Goal: Task Accomplishment & Management: Use online tool/utility

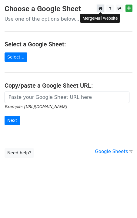
click at [102, 9] on icon at bounding box center [101, 8] width 4 height 4
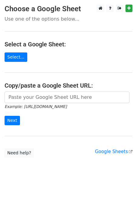
click at [50, 69] on main "Choose a Google Sheet Use one of the options below... Select a Google Sheet: Se…" at bounding box center [68, 81] width 137 height 153
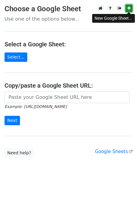
click at [131, 8] on link at bounding box center [129, 9] width 7 height 8
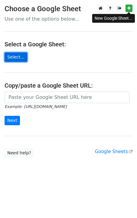
click at [15, 60] on link "Select..." at bounding box center [16, 57] width 23 height 9
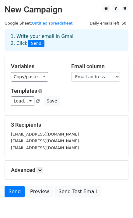
scroll to position [30, 0]
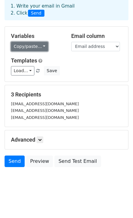
click at [40, 46] on link "Copy/paste..." at bounding box center [29, 46] width 37 height 9
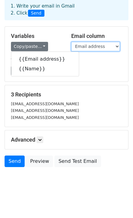
click at [117, 44] on select "Email address Name" at bounding box center [95, 46] width 49 height 9
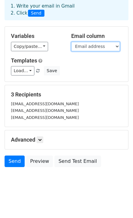
click at [117, 44] on select "Email address Name" at bounding box center [95, 46] width 49 height 9
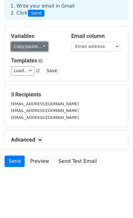
click at [28, 46] on link "Copy/paste..." at bounding box center [29, 46] width 37 height 9
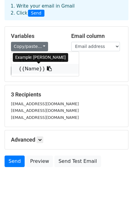
click at [36, 70] on link "{{Name}}" at bounding box center [44, 69] width 67 height 10
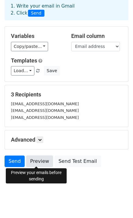
click at [35, 161] on link "Preview" at bounding box center [39, 162] width 27 height 12
click at [40, 162] on link "Preview" at bounding box center [39, 162] width 27 height 12
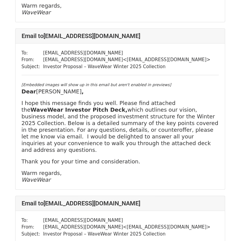
scroll to position [273, 0]
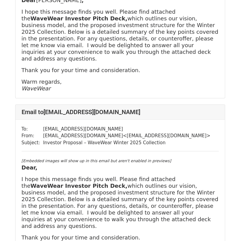
click at [35, 164] on strong "," at bounding box center [36, 167] width 2 height 6
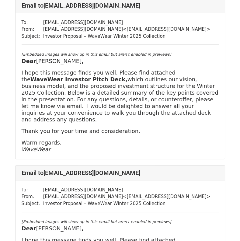
scroll to position [322, 0]
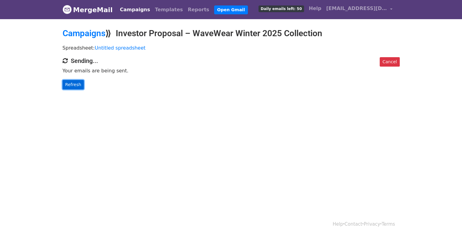
click at [72, 81] on link "Refresh" at bounding box center [74, 84] width 22 height 9
